Goal: Task Accomplishment & Management: Manage account settings

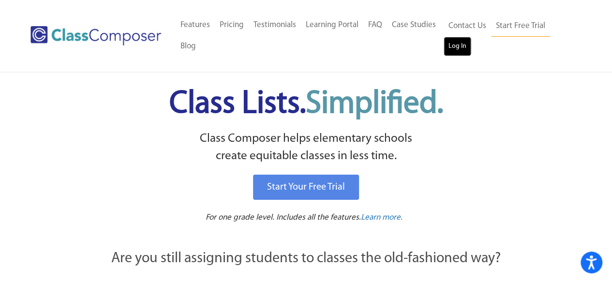
click at [453, 45] on link "Log In" at bounding box center [457, 46] width 28 height 19
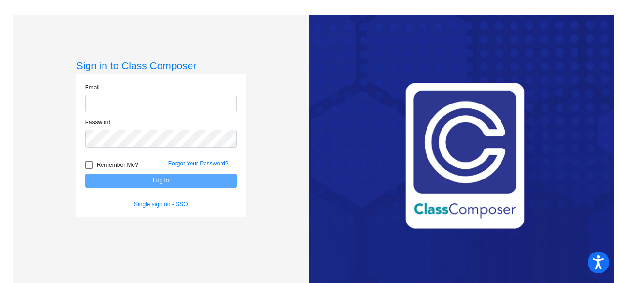
click at [161, 105] on input "email" at bounding box center [161, 104] width 152 height 18
type input "rozanskin@fowlervilleschools.org"
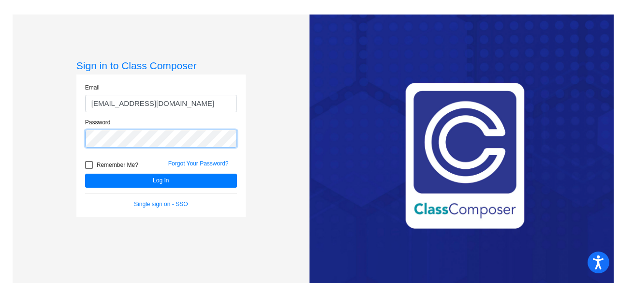
click at [85, 174] on button "Log In" at bounding box center [161, 181] width 152 height 14
